Goal: Information Seeking & Learning: Learn about a topic

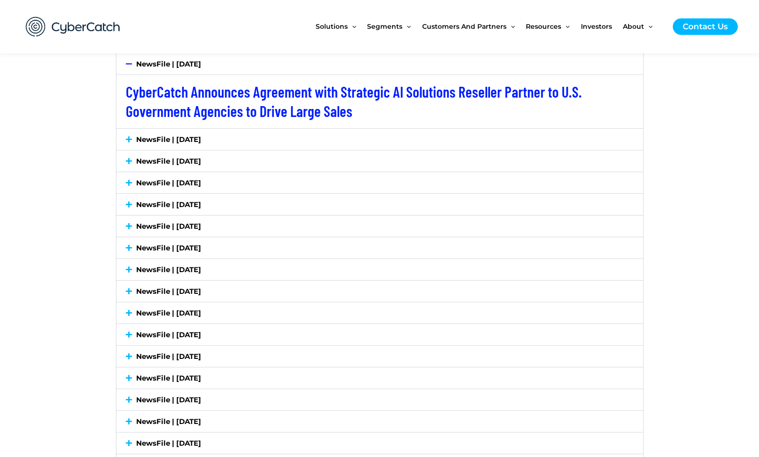
scroll to position [1959, 0]
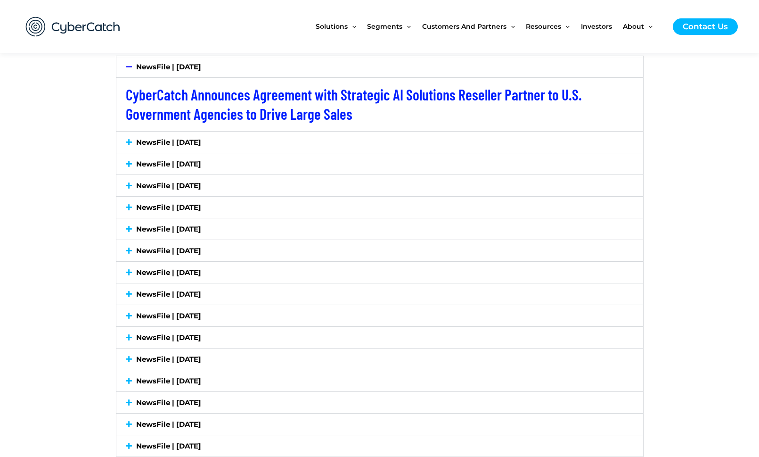
click at [131, 140] on icon at bounding box center [129, 142] width 6 height 7
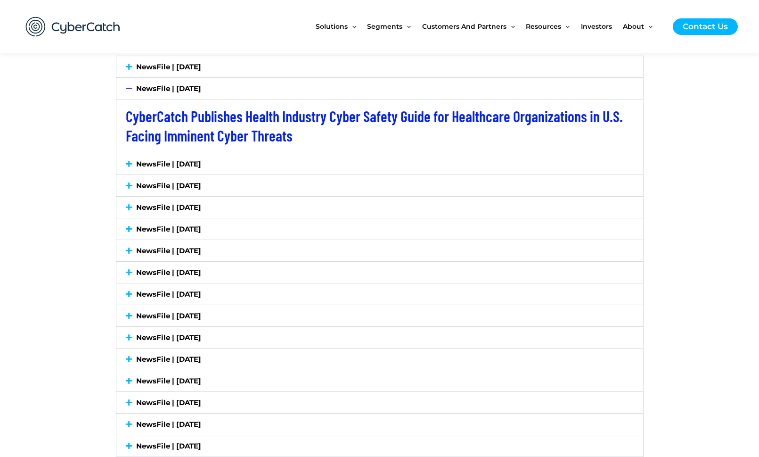
click at [124, 163] on div "NewsFile | [DATE]" at bounding box center [379, 163] width 527 height 21
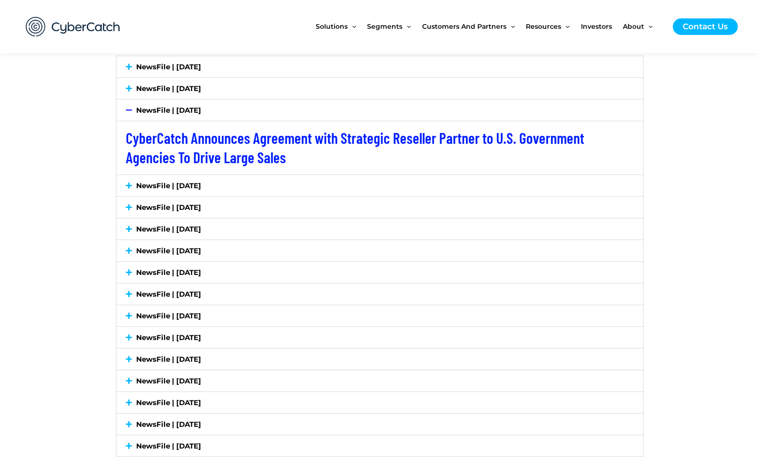
click at [127, 183] on icon at bounding box center [129, 185] width 6 height 7
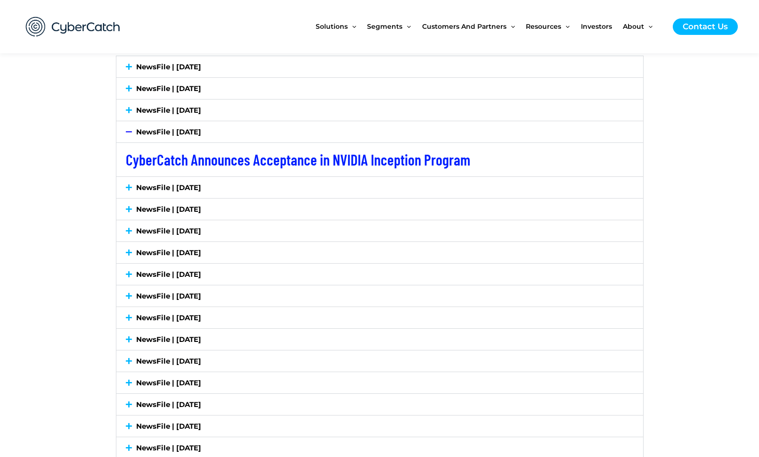
click at [127, 190] on icon at bounding box center [129, 187] width 6 height 7
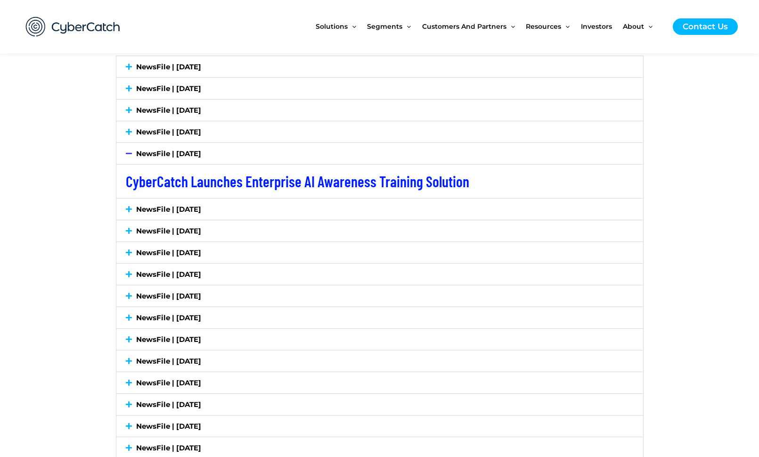
click at [126, 200] on div "NewsFile | [DATE]" at bounding box center [379, 208] width 527 height 21
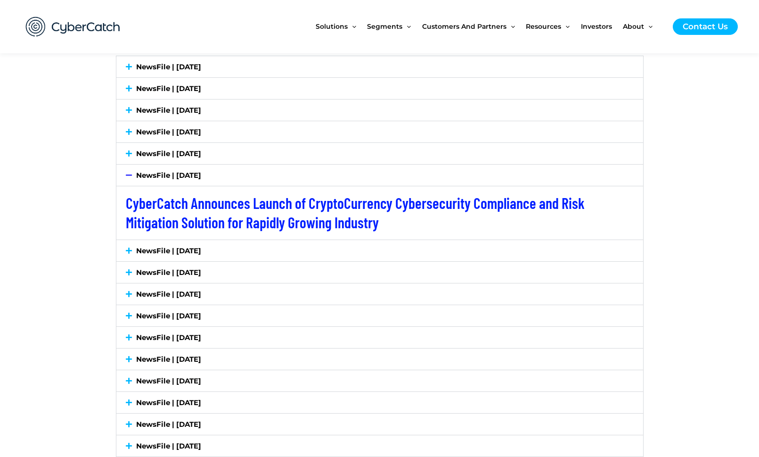
click at [128, 252] on icon at bounding box center [129, 250] width 6 height 7
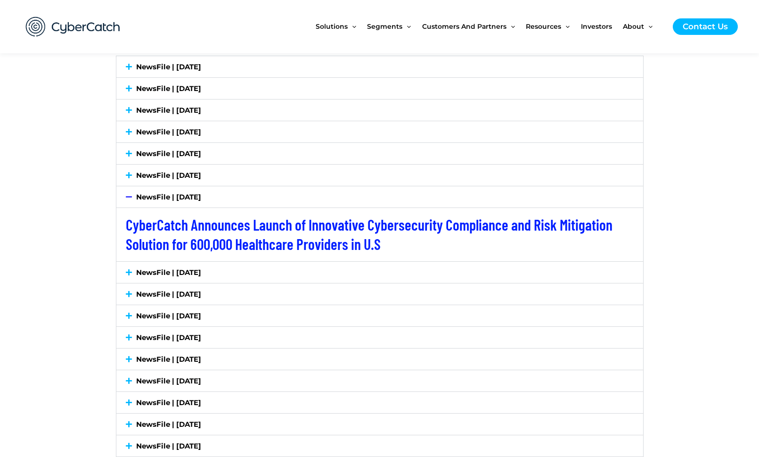
click at [127, 271] on icon at bounding box center [129, 272] width 6 height 7
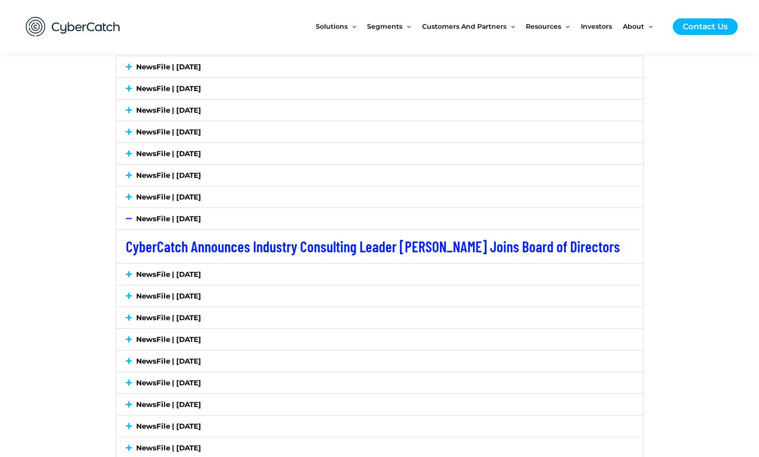
click at [126, 280] on div "NewsFile | [DATE]" at bounding box center [379, 274] width 527 height 21
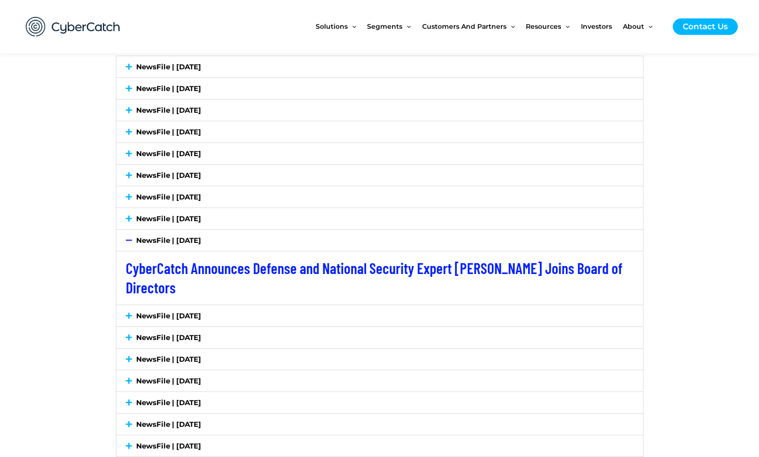
click at [123, 313] on div "NewsFile | [DATE]" at bounding box center [379, 315] width 527 height 21
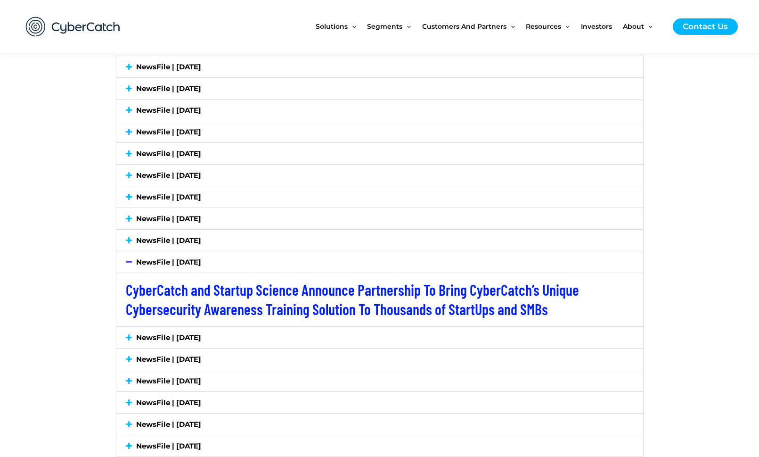
click at [129, 337] on icon at bounding box center [129, 337] width 6 height 7
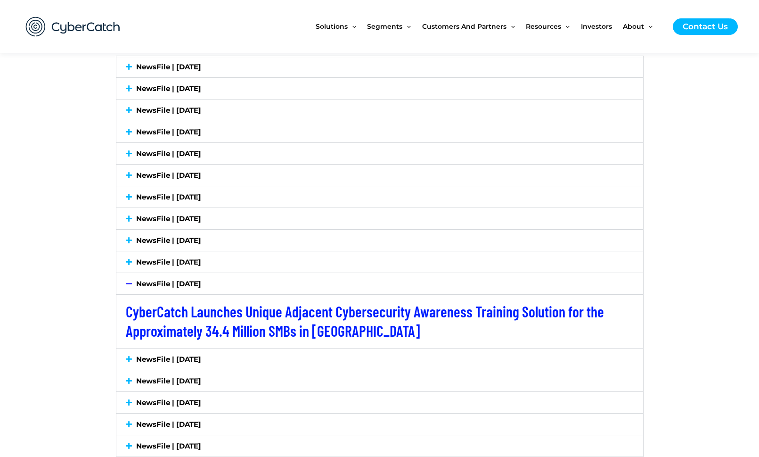
click at [129, 354] on div "NewsFile | [DATE]" at bounding box center [379, 358] width 527 height 21
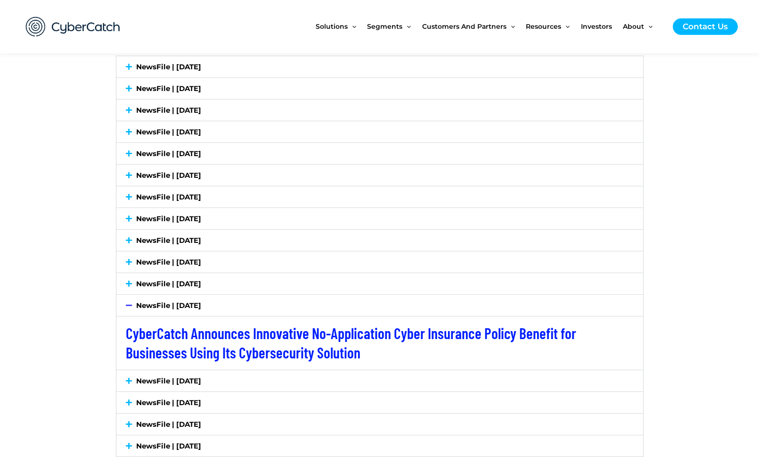
click at [126, 381] on icon at bounding box center [129, 380] width 6 height 7
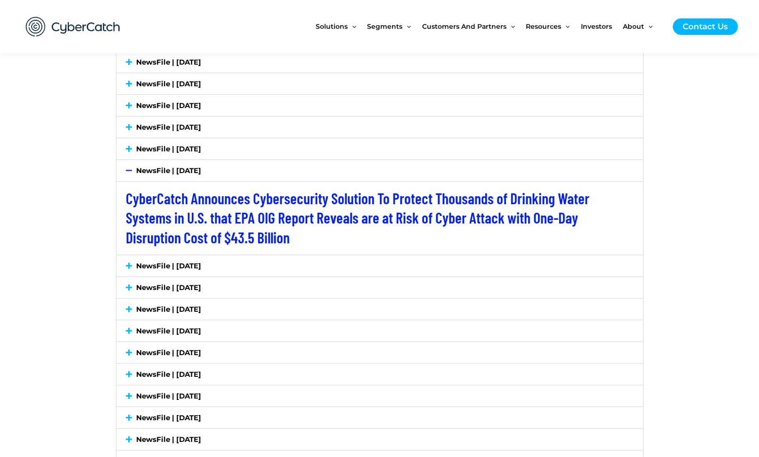
scroll to position [2128, 0]
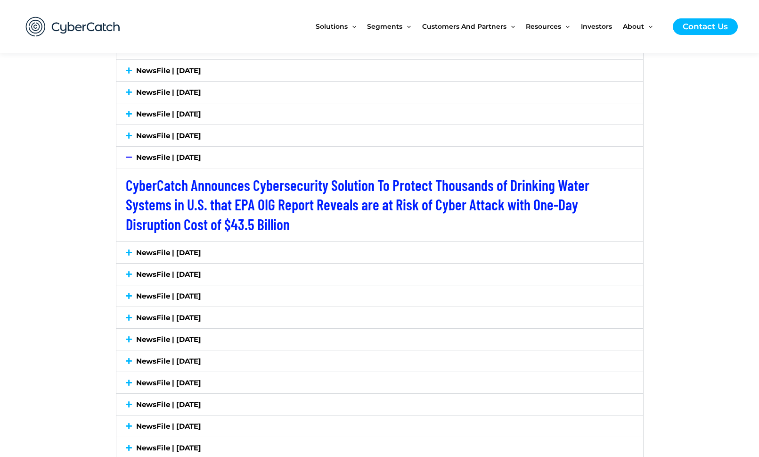
click at [129, 253] on icon at bounding box center [129, 252] width 6 height 7
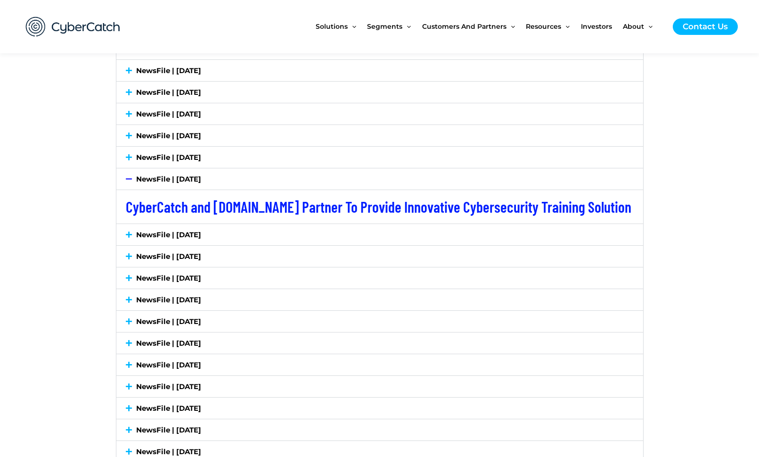
click at [125, 235] on div "NewsFile | [DATE]" at bounding box center [379, 234] width 527 height 21
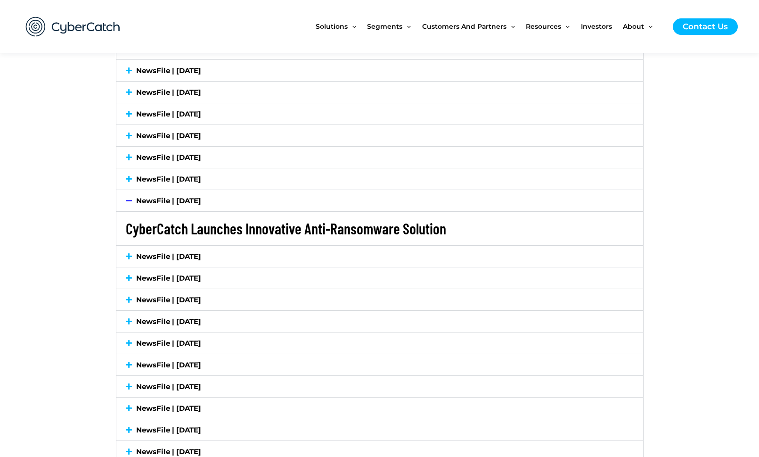
click at [139, 227] on link "CyberCatch Launches Innovative Anti-Ransomware Solution" at bounding box center [286, 228] width 321 height 18
